Goal: Information Seeking & Learning: Find specific fact

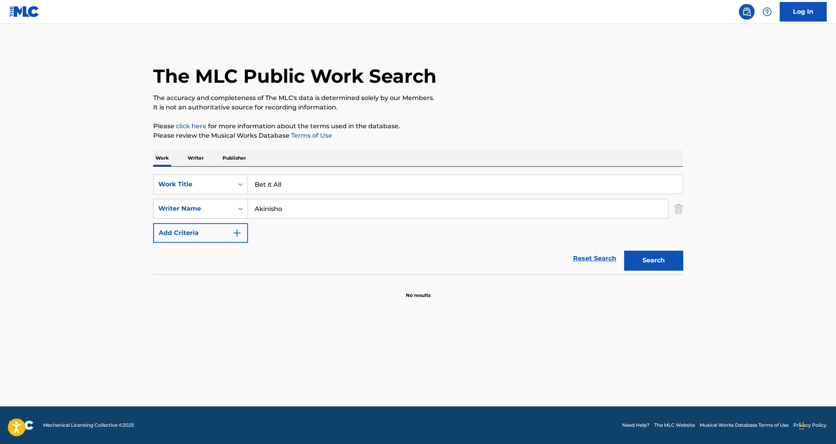
click at [290, 189] on input "Bet it All" at bounding box center [465, 184] width 435 height 19
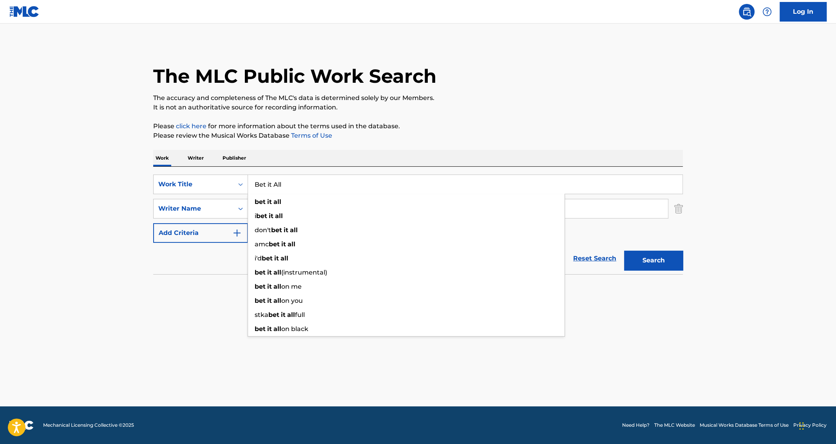
click at [290, 189] on input "Bet it All" at bounding box center [465, 184] width 435 height 19
type input "touchable"
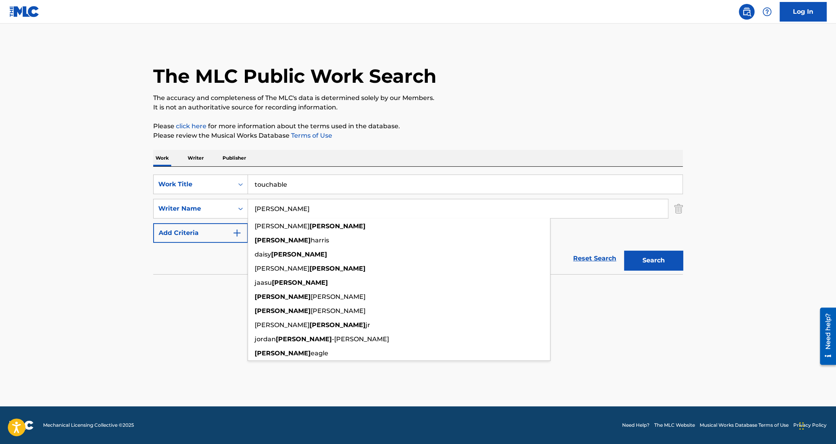
type input "[PERSON_NAME]"
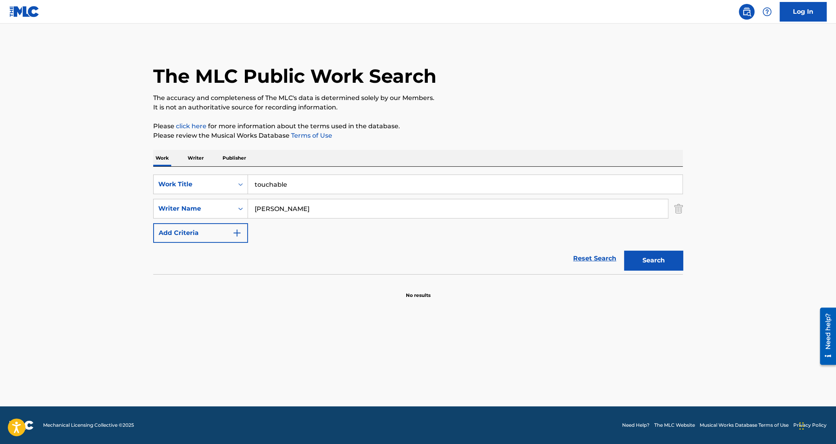
click at [153, 223] on button "Add Criteria" at bounding box center [200, 233] width 95 height 20
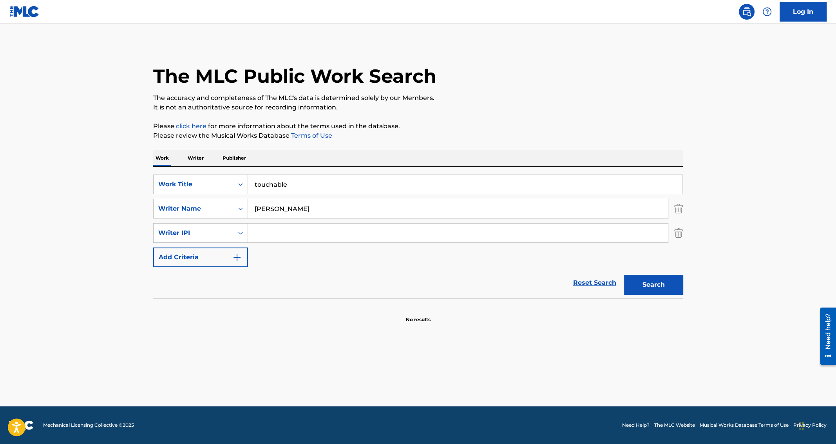
click at [684, 234] on div "The MLC Public Work Search The accuracy and completeness of The MLC's data is d…" at bounding box center [418, 183] width 549 height 280
click at [679, 236] on img "Search Form" at bounding box center [678, 233] width 9 height 20
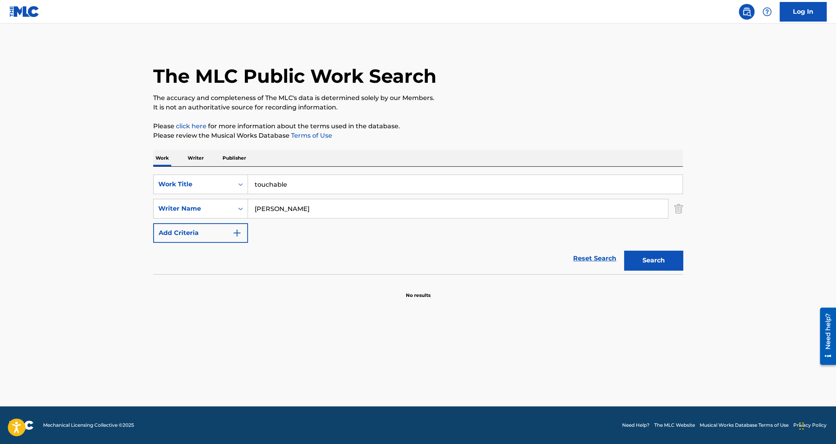
click at [667, 263] on button "Search" at bounding box center [653, 260] width 59 height 20
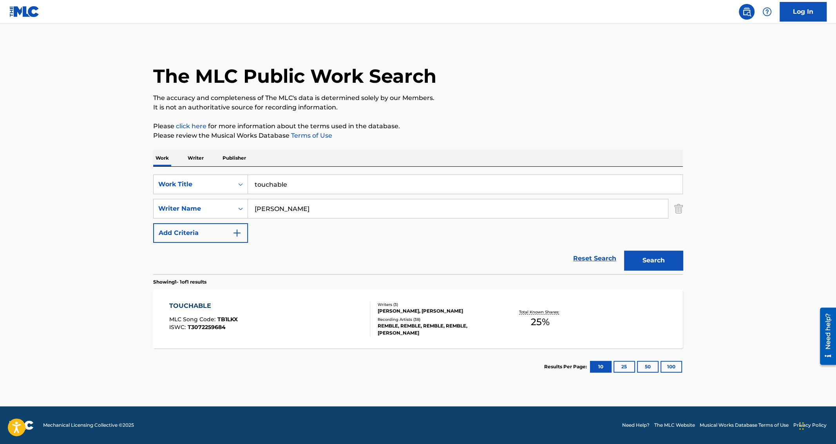
click at [199, 301] on div "TOUCHABLE" at bounding box center [203, 305] width 69 height 9
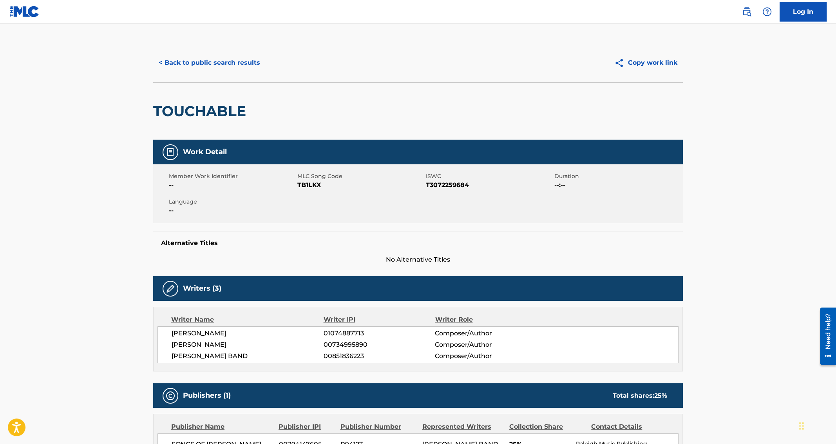
click at [188, 67] on button "< Back to public search results" at bounding box center [209, 63] width 112 height 20
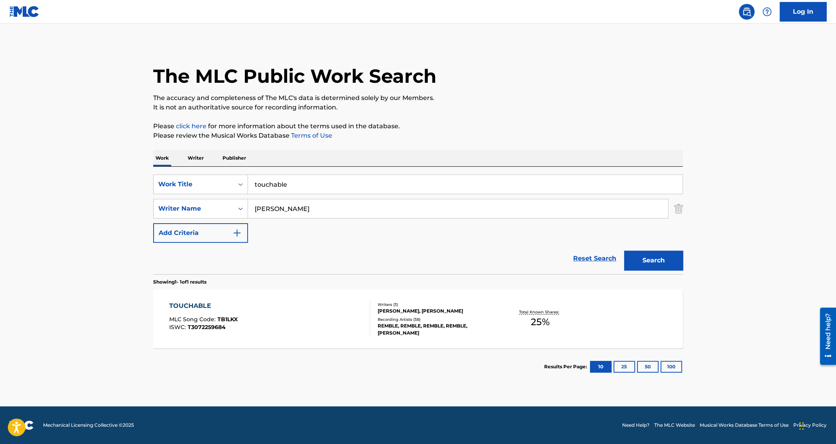
click at [277, 184] on input "touchable" at bounding box center [465, 184] width 435 height 19
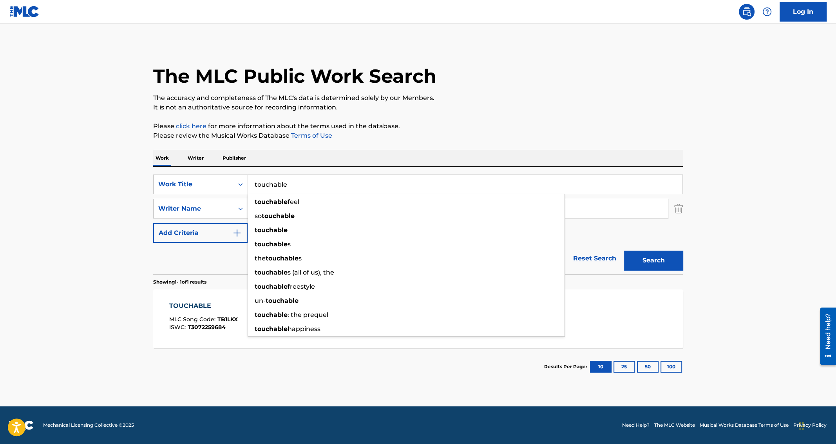
click at [277, 184] on input "touchable" at bounding box center [465, 184] width 435 height 19
type input "book bag"
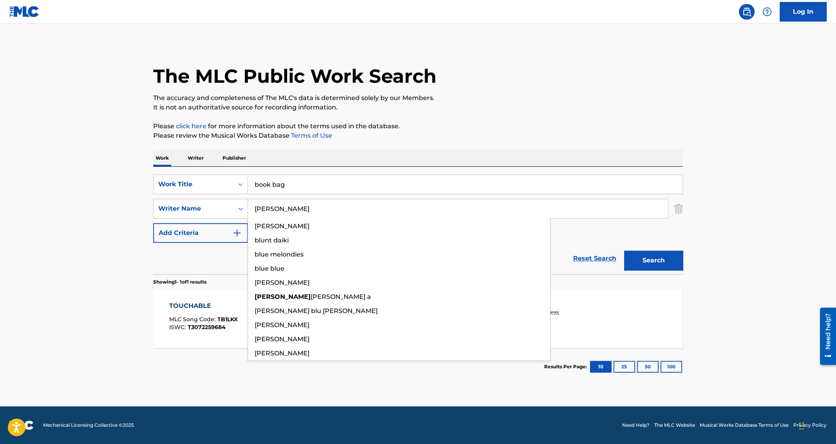
type input "[PERSON_NAME]"
click at [624, 250] on button "Search" at bounding box center [653, 260] width 59 height 20
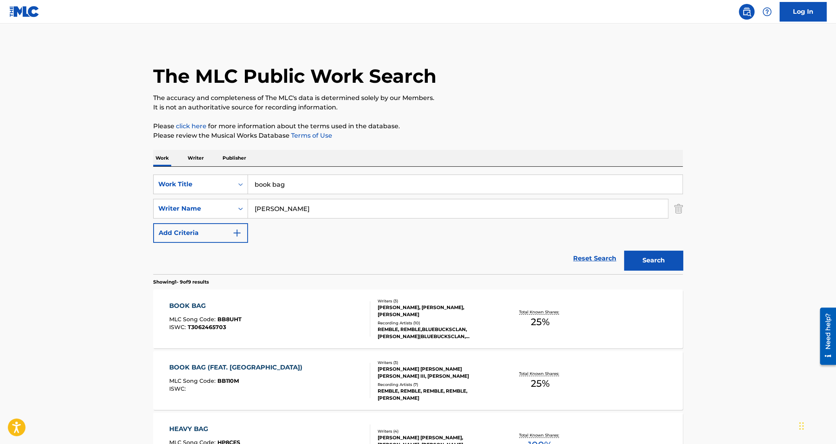
click at [183, 307] on div "BOOK BAG" at bounding box center [205, 305] width 72 height 9
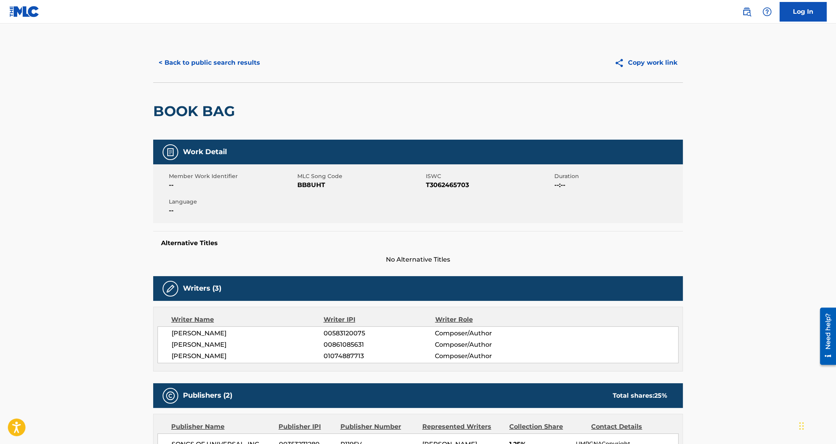
click at [232, 57] on button "< Back to public search results" at bounding box center [209, 63] width 112 height 20
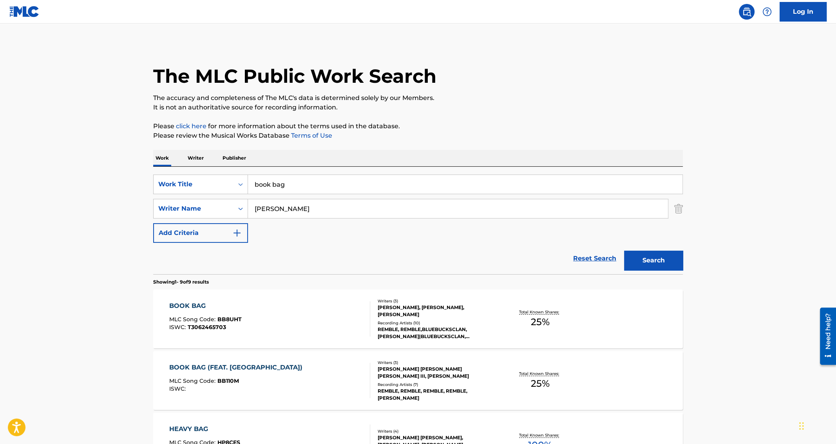
click at [269, 178] on input "book bag" at bounding box center [465, 184] width 435 height 19
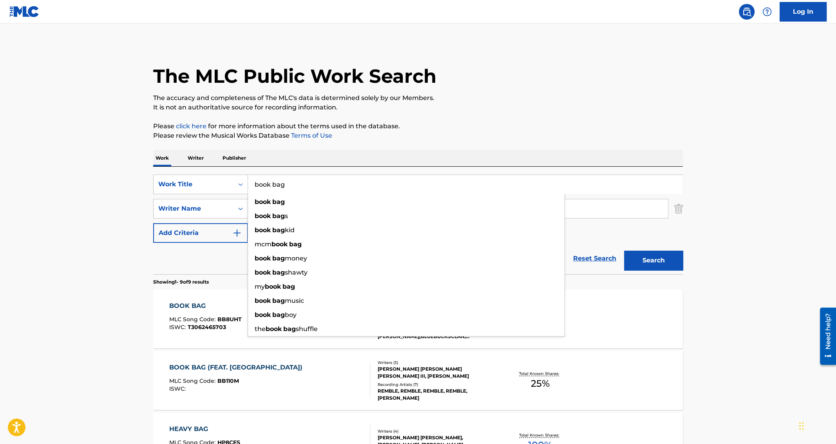
click at [269, 178] on input "book bag" at bounding box center [465, 184] width 435 height 19
paste input "ASSHOLE"
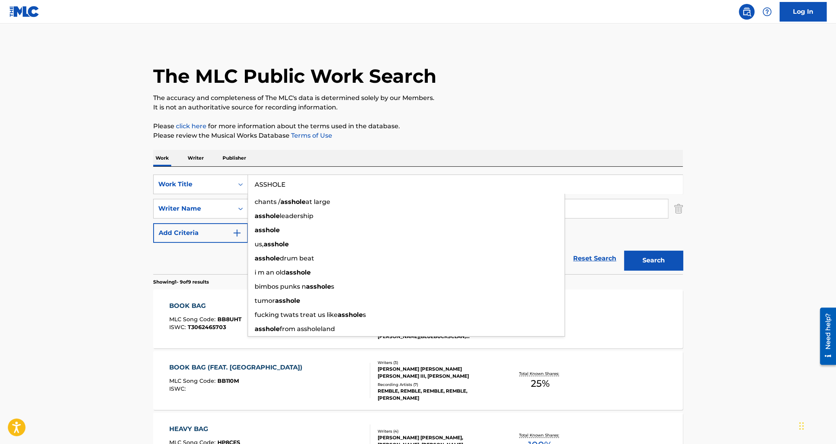
type input "ASSHOLE"
click at [120, 214] on main "The MLC Public Work Search The accuracy and completeness of The MLC's data is d…" at bounding box center [418, 452] width 836 height 857
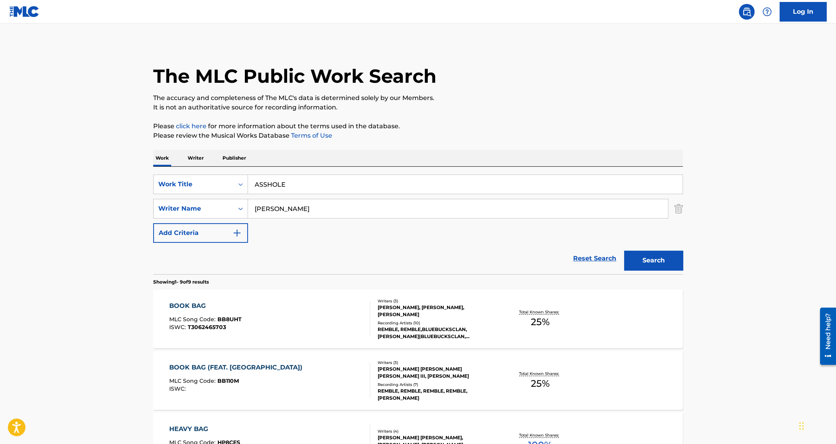
click at [282, 201] on input "[PERSON_NAME]" at bounding box center [458, 208] width 420 height 19
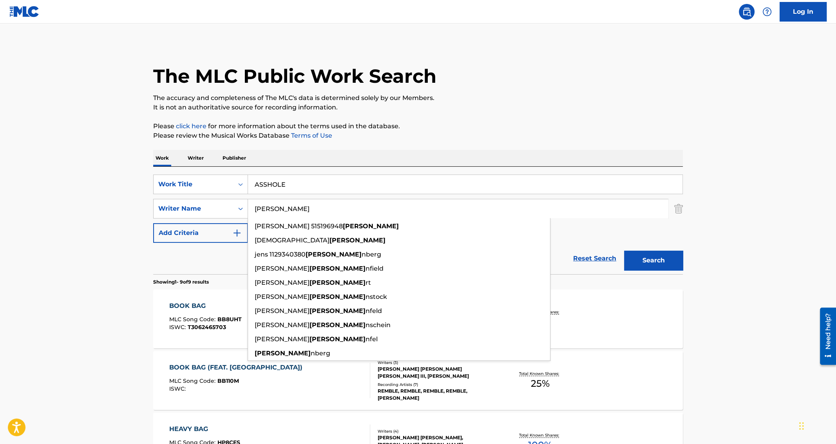
click at [282, 201] on input "[PERSON_NAME]" at bounding box center [458, 208] width 420 height 19
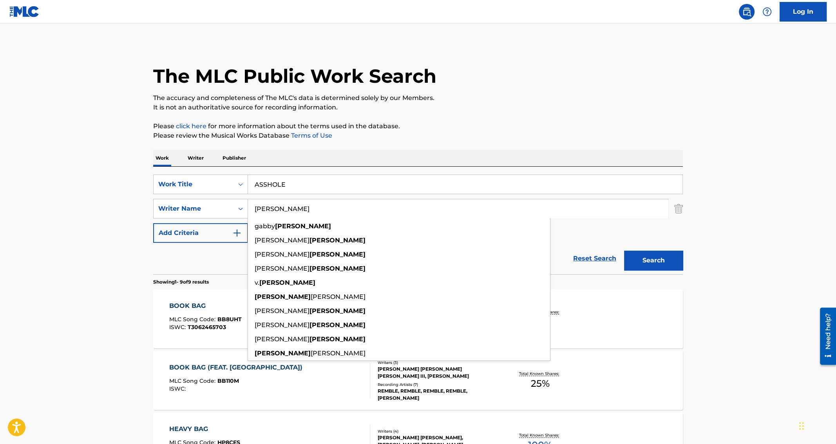
type input "[PERSON_NAME]"
click at [185, 253] on div "Reset Search Search" at bounding box center [418, 258] width 530 height 31
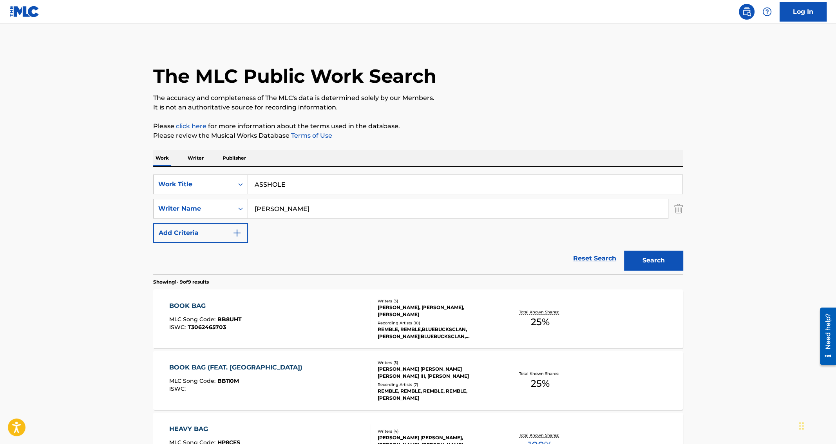
click at [640, 263] on button "Search" at bounding box center [653, 260] width 59 height 20
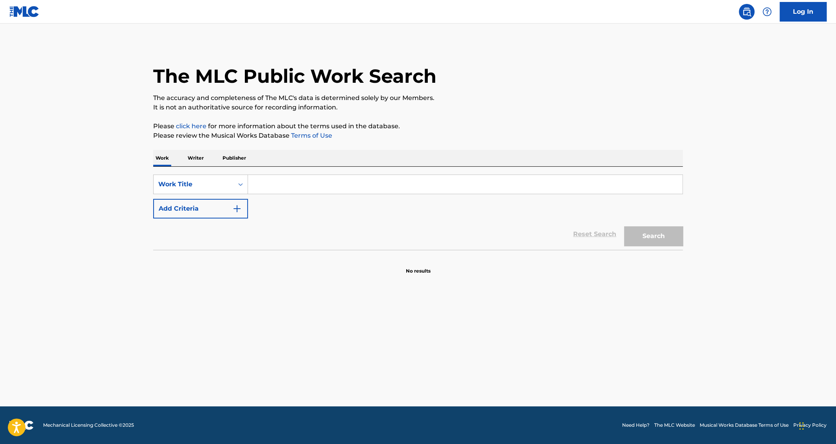
click at [297, 187] on input "Search Form" at bounding box center [465, 184] width 435 height 19
type input "asshole"
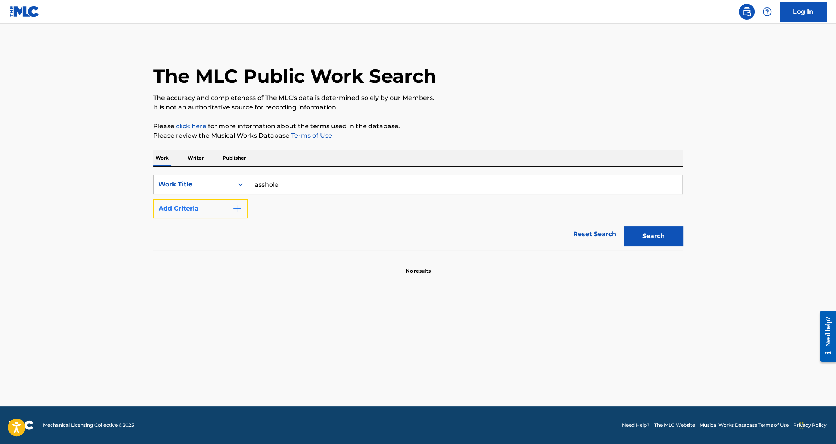
click at [216, 205] on button "Add Criteria" at bounding box center [200, 209] width 95 height 20
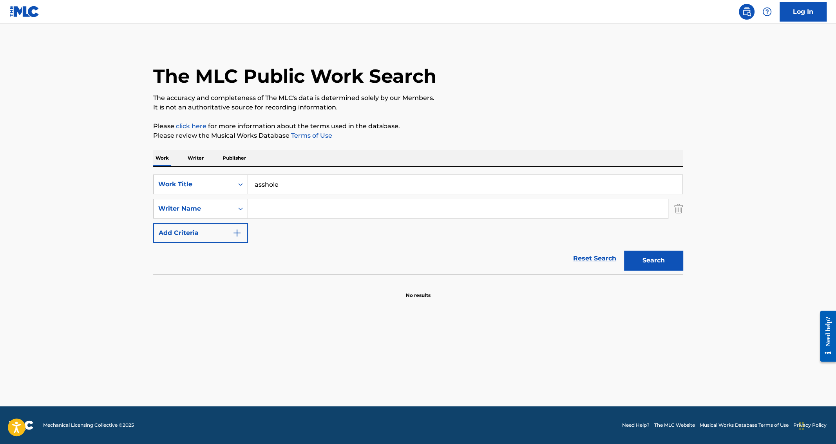
click at [286, 213] on input "Search Form" at bounding box center [458, 208] width 420 height 19
click at [637, 264] on button "Search" at bounding box center [653, 260] width 59 height 20
click at [284, 204] on input "[PERSON_NAME]" at bounding box center [458, 208] width 420 height 19
type input "johnson"
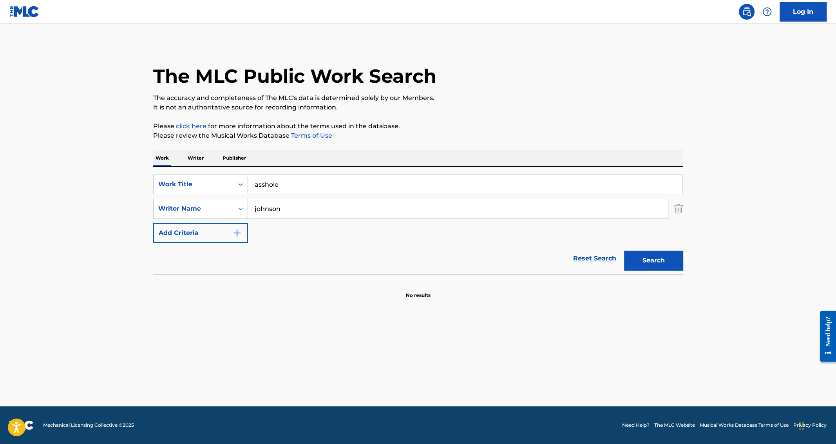
click at [624, 250] on button "Search" at bounding box center [653, 260] width 59 height 20
click at [265, 183] on input "asshole" at bounding box center [465, 184] width 435 height 19
click at [649, 271] on div "Search" at bounding box center [651, 258] width 63 height 31
click at [649, 268] on button "Search" at bounding box center [653, 260] width 59 height 20
click at [333, 183] on input "ass hole" at bounding box center [465, 184] width 435 height 19
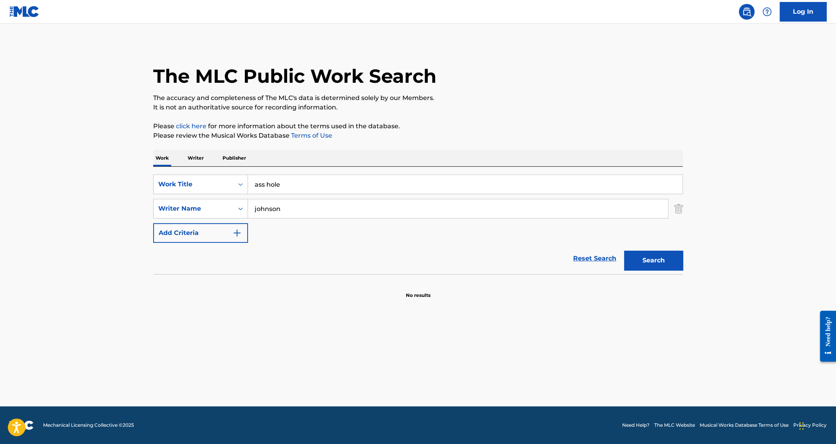
click at [333, 183] on input "ass hole" at bounding box center [465, 184] width 435 height 19
paste input "CANT MAKE ANOTHER"
type input "CANT MAKE ANOTHER"
click at [642, 261] on button "Search" at bounding box center [653, 260] width 59 height 20
